Goal: Information Seeking & Learning: Find specific fact

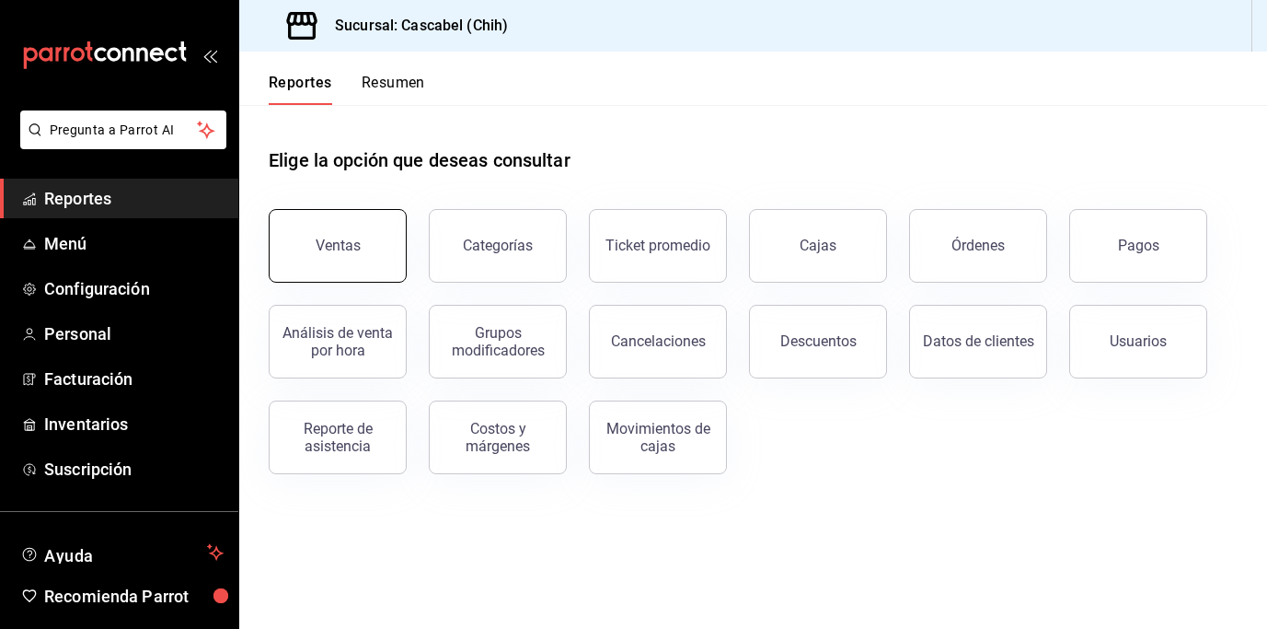
click at [367, 237] on button "Ventas" at bounding box center [338, 246] width 138 height 74
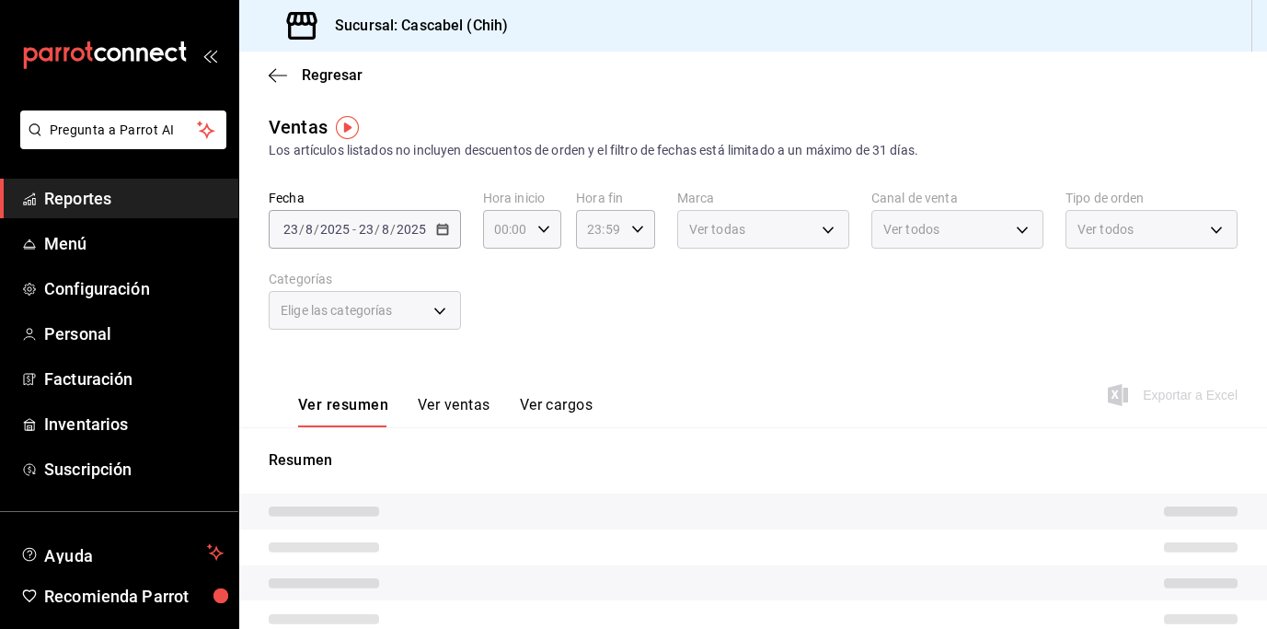
type input "12:00"
type input "02:59"
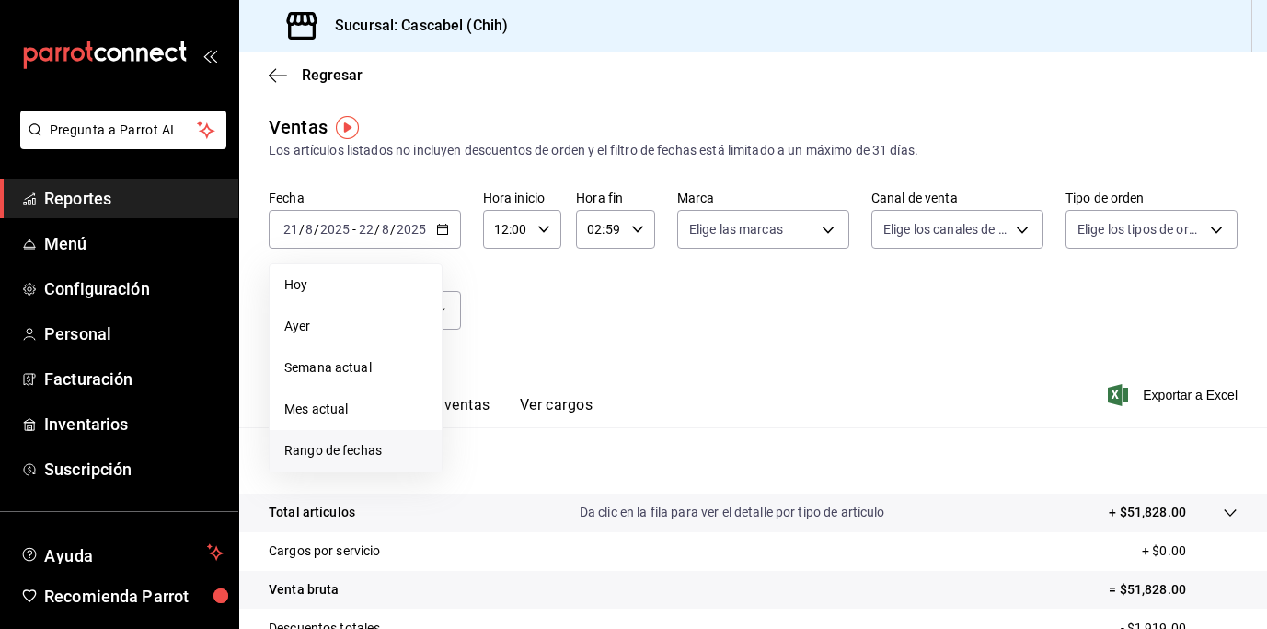
click at [362, 449] on span "Rango de fechas" at bounding box center [355, 450] width 143 height 19
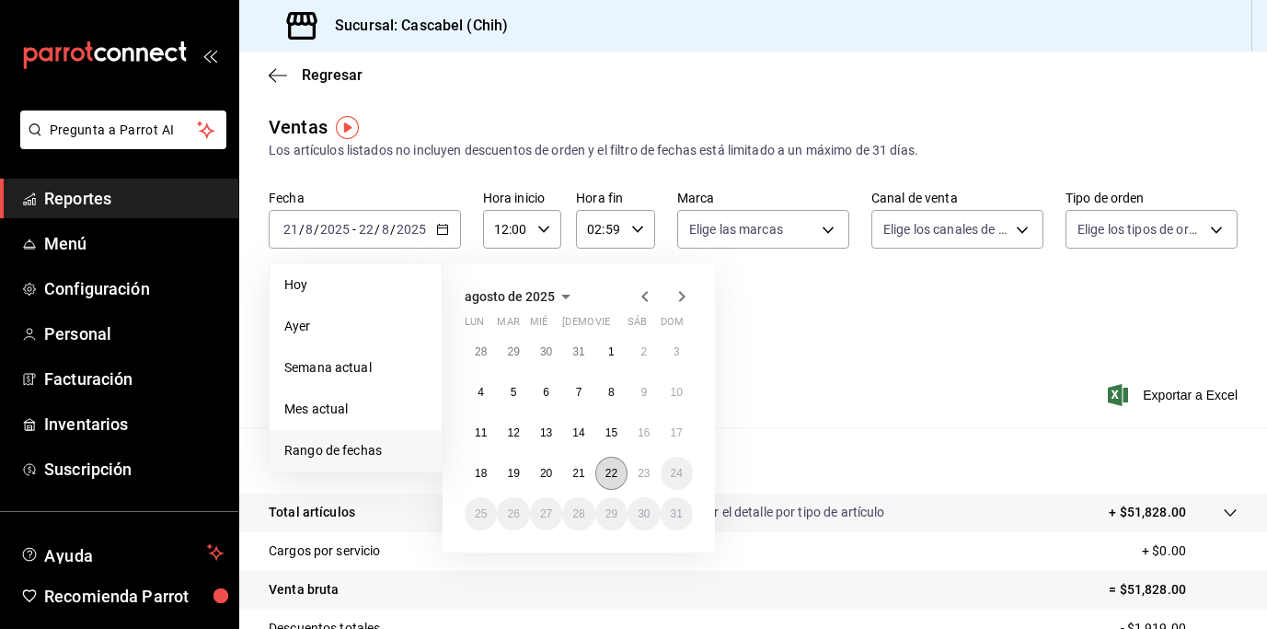
click at [612, 479] on button "22" at bounding box center [612, 473] width 32 height 33
click at [638, 479] on button "23" at bounding box center [644, 473] width 32 height 33
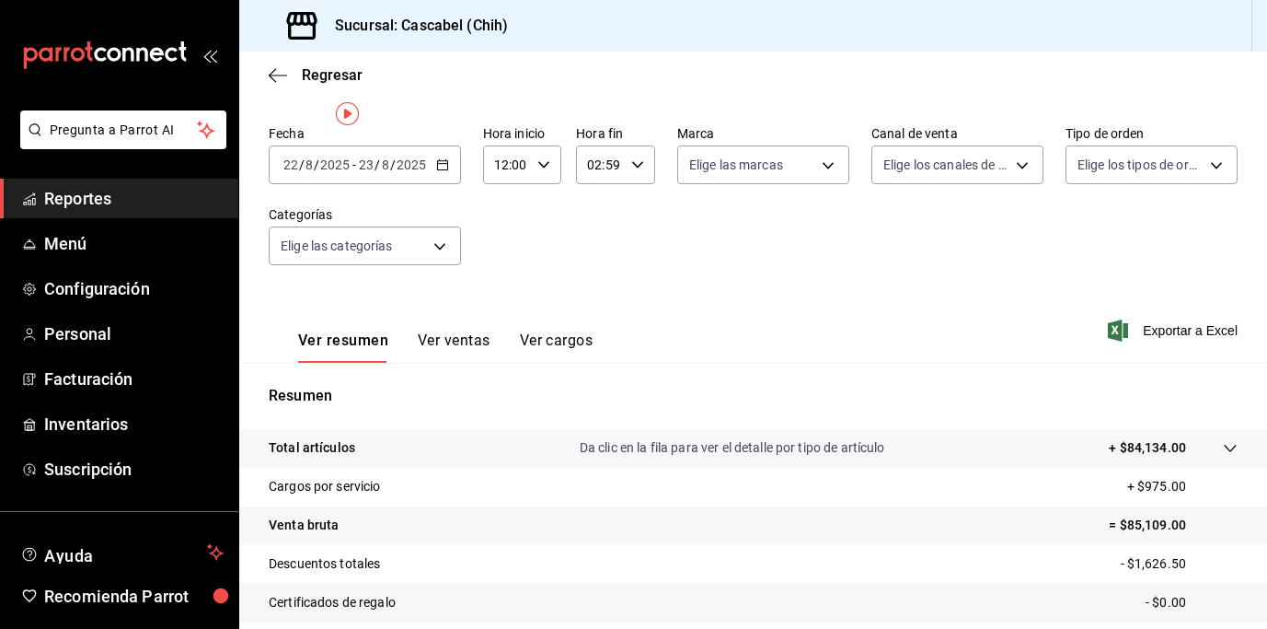
scroll to position [81, 0]
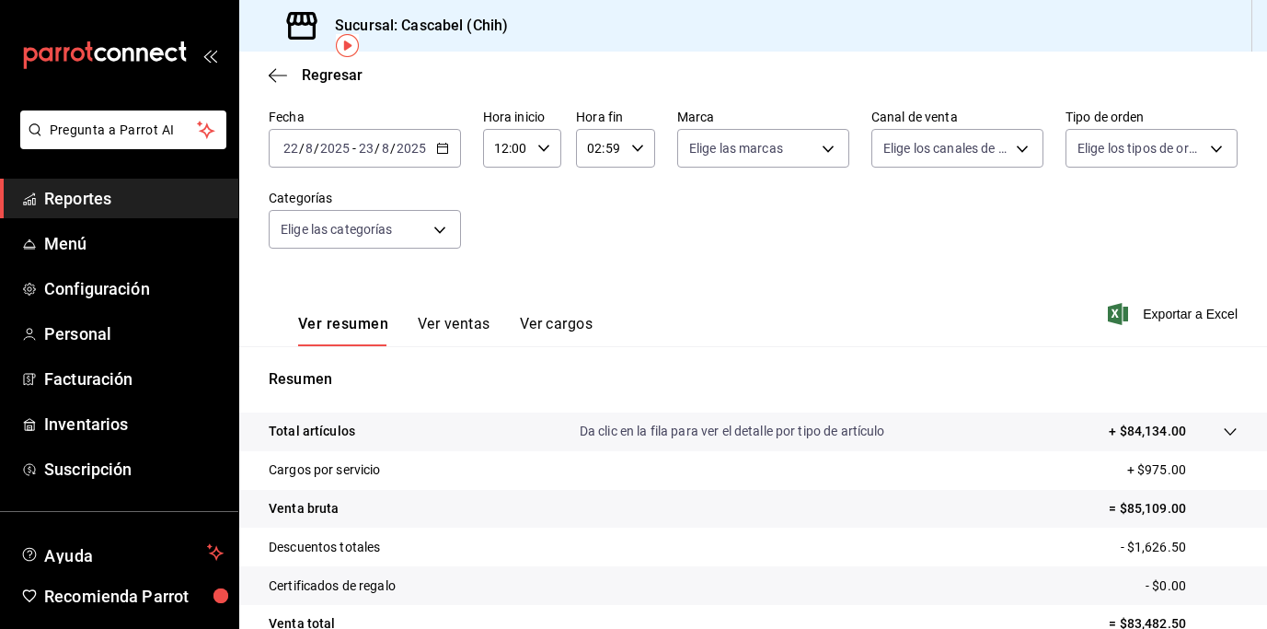
click at [1223, 434] on icon at bounding box center [1230, 431] width 15 height 15
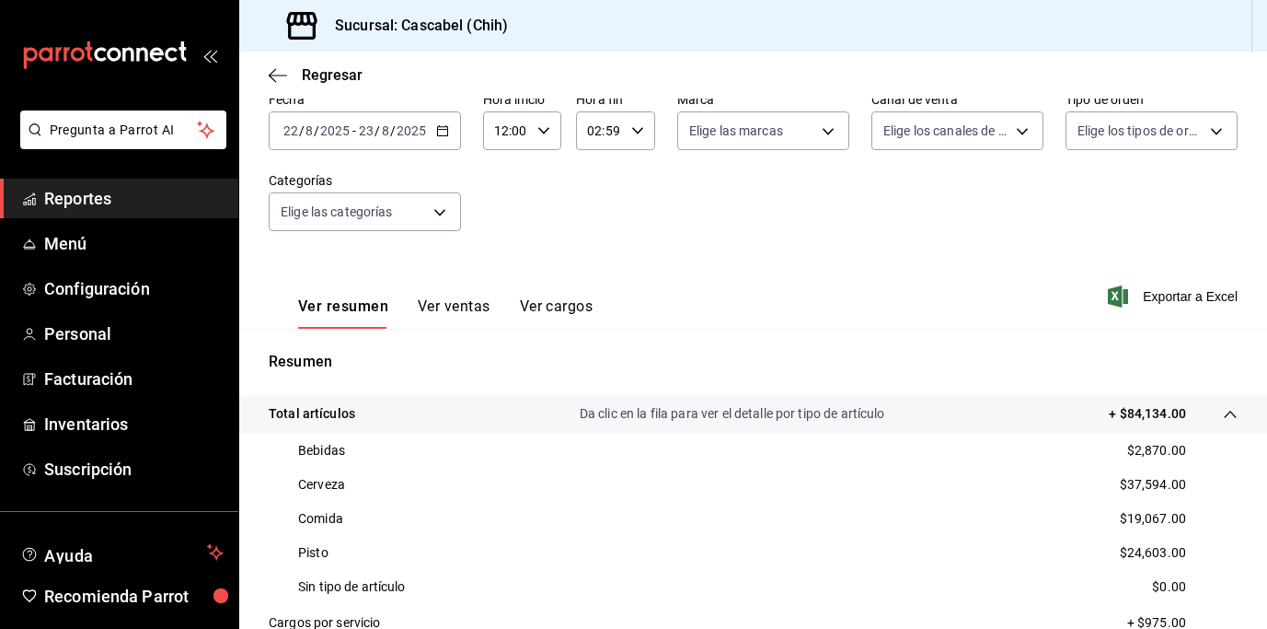
scroll to position [116, 0]
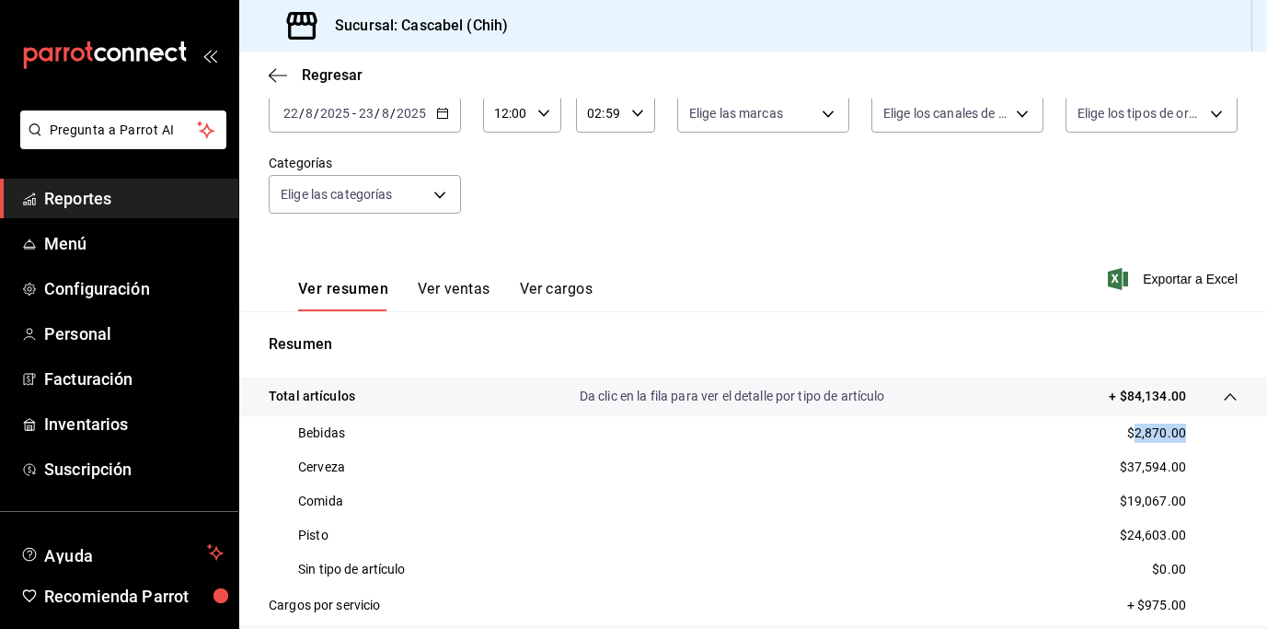
drag, startPoint x: 1178, startPoint y: 434, endPoint x: 1120, endPoint y: 438, distance: 58.2
click at [1120, 438] on div "Bebidas $2,870.00" at bounding box center [753, 433] width 969 height 34
copy p "2,870.00"
drag, startPoint x: 1117, startPoint y: 469, endPoint x: 1174, endPoint y: 470, distance: 57.1
click at [1174, 470] on div "Cerveza $37,594.00" at bounding box center [753, 467] width 969 height 34
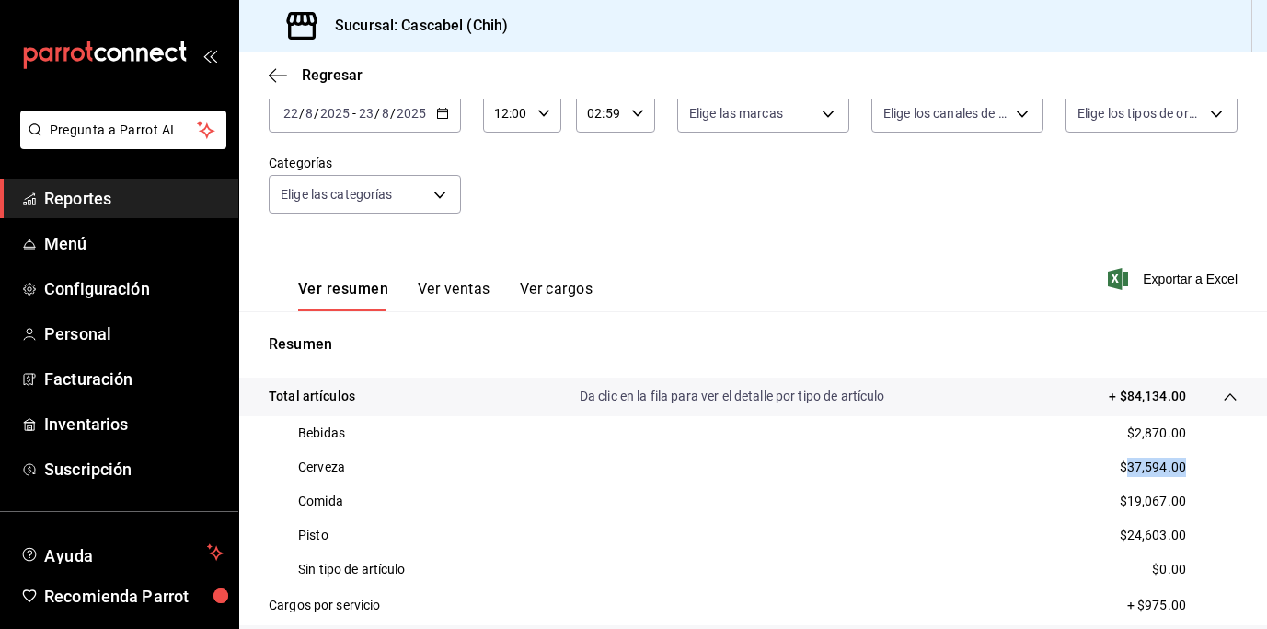
copy p "37,594.00"
drag, startPoint x: 1118, startPoint y: 502, endPoint x: 1182, endPoint y: 500, distance: 63.5
click at [1182, 500] on div "Comida $19,067.00" at bounding box center [753, 501] width 969 height 34
click at [1187, 496] on div "Comida $19,067.00" at bounding box center [753, 501] width 969 height 34
drag, startPoint x: 1194, startPoint y: 496, endPoint x: 1116, endPoint y: 502, distance: 77.5
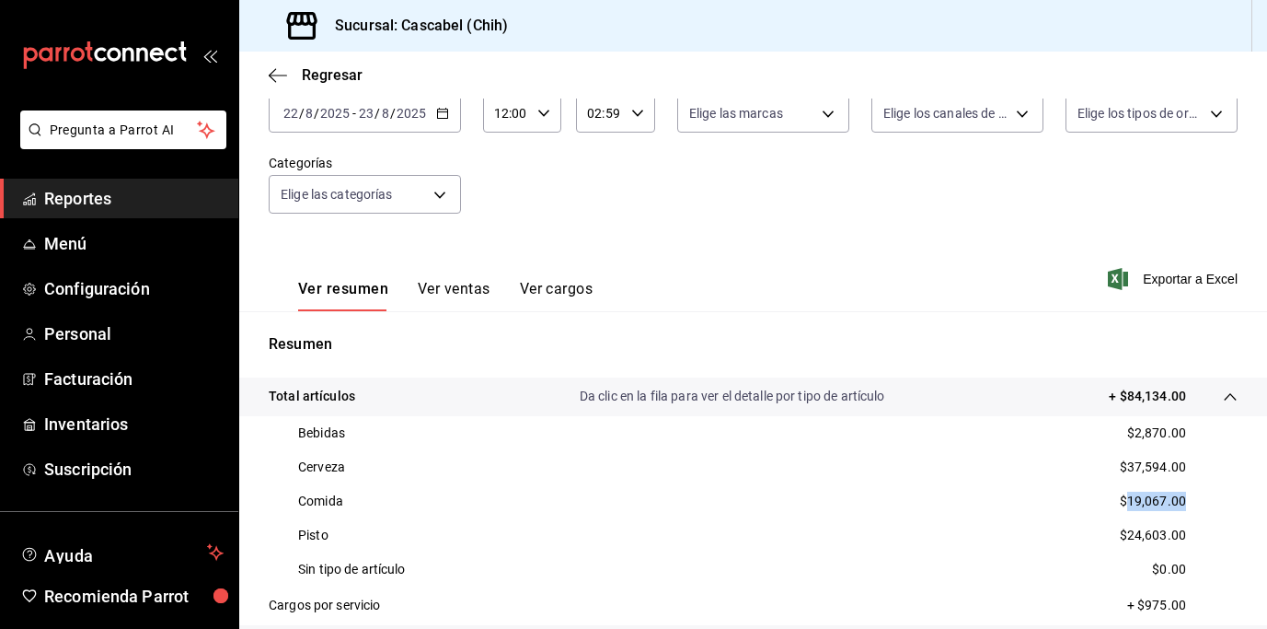
click at [1116, 502] on div "Comida $19,067.00" at bounding box center [753, 501] width 969 height 34
copy p "19,067.00"
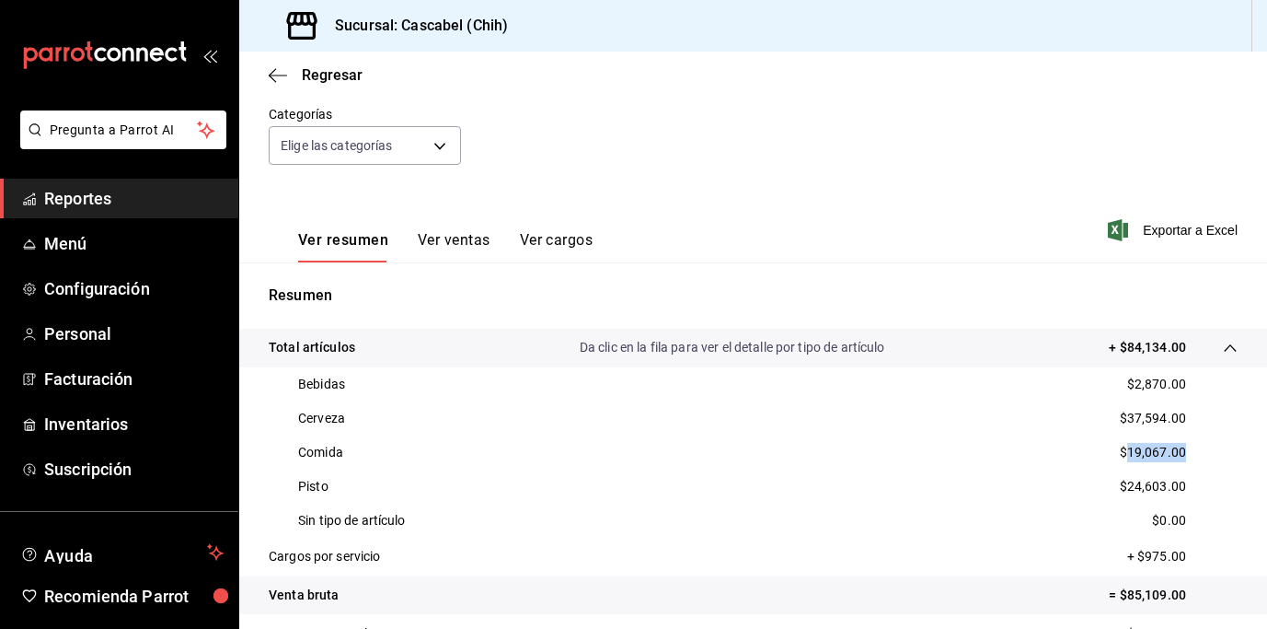
scroll to position [165, 0]
drag, startPoint x: 1118, startPoint y: 487, endPoint x: 1191, endPoint y: 488, distance: 72.7
click at [1191, 488] on div "Pisto $24,603.00" at bounding box center [753, 486] width 969 height 34
copy p "24,603.00"
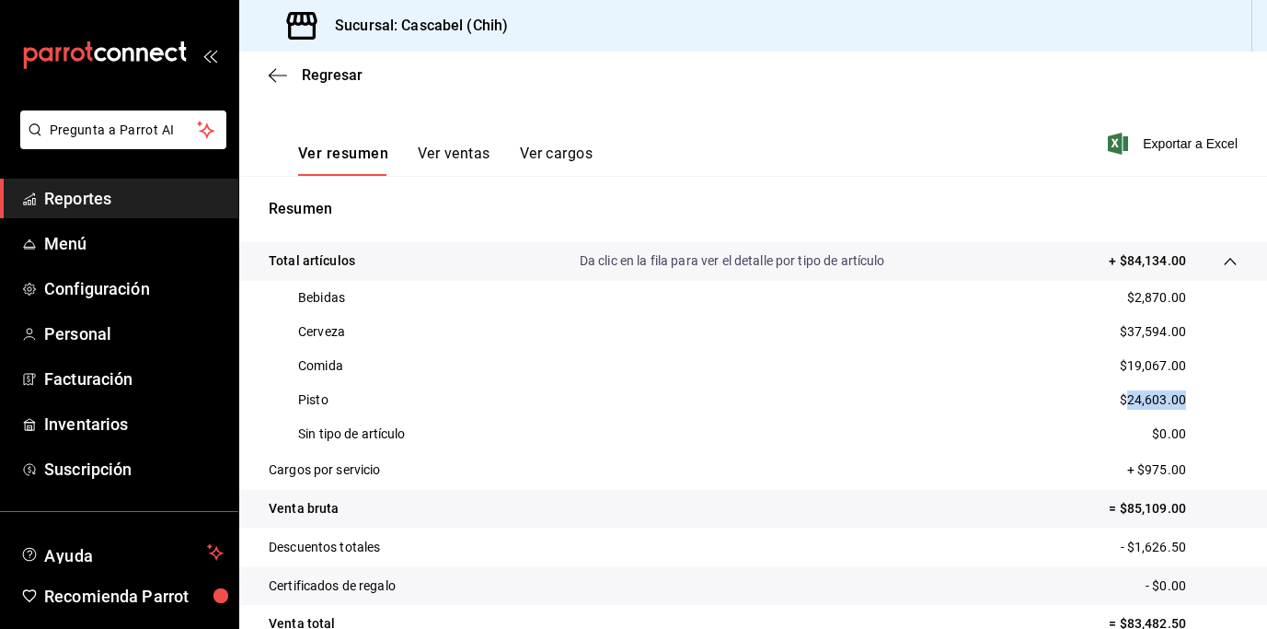
scroll to position [255, 0]
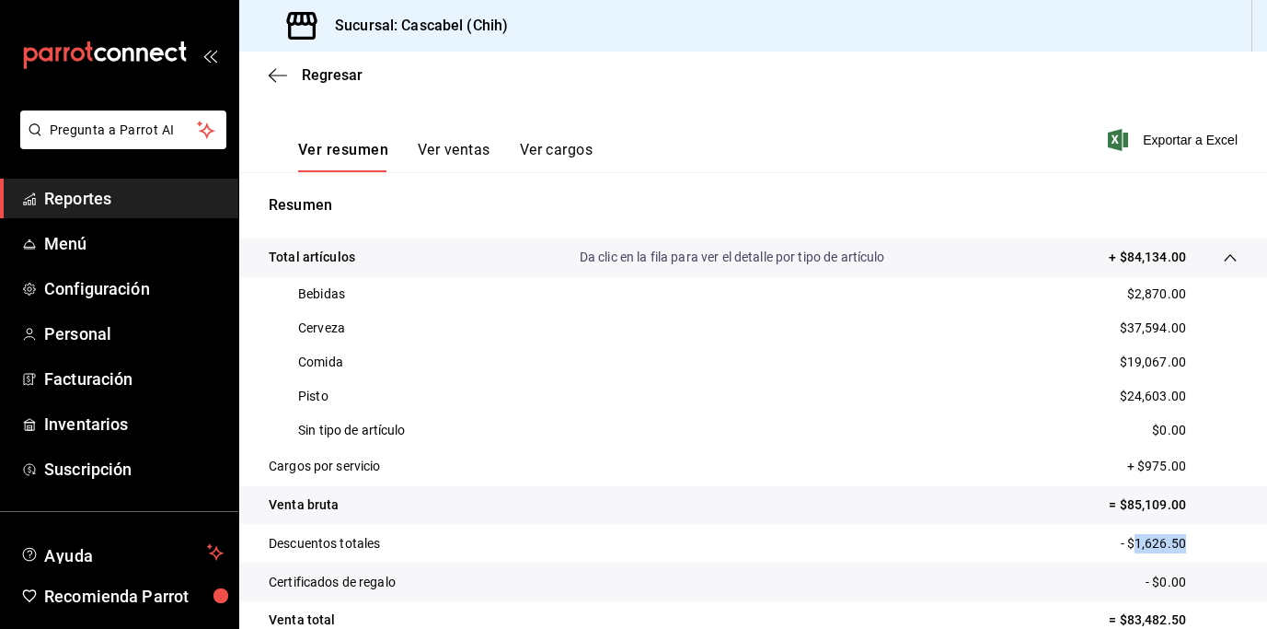
drag, startPoint x: 1179, startPoint y: 545, endPoint x: 1125, endPoint y: 544, distance: 54.3
click at [1125, 544] on p "- $1,626.50" at bounding box center [1179, 543] width 117 height 19
copy p "1,626.50"
drag, startPoint x: 1179, startPoint y: 462, endPoint x: 1135, endPoint y: 468, distance: 44.5
click at [1135, 468] on p "+ $975.00" at bounding box center [1183, 466] width 110 height 19
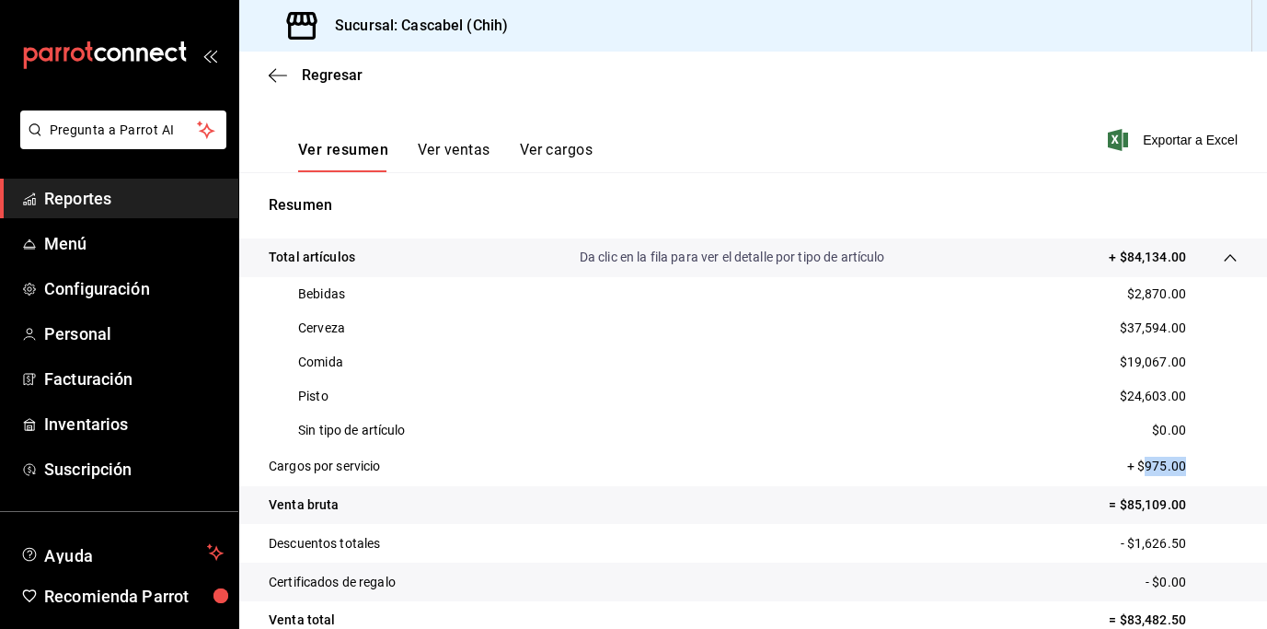
copy p "975.00"
